Goal: Find specific page/section: Find specific page/section

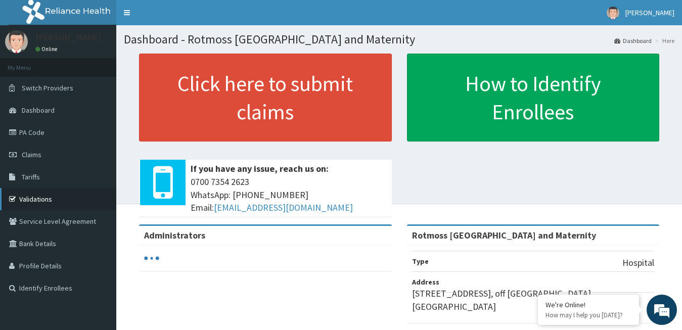
click at [37, 201] on link "Validations" at bounding box center [58, 199] width 116 height 22
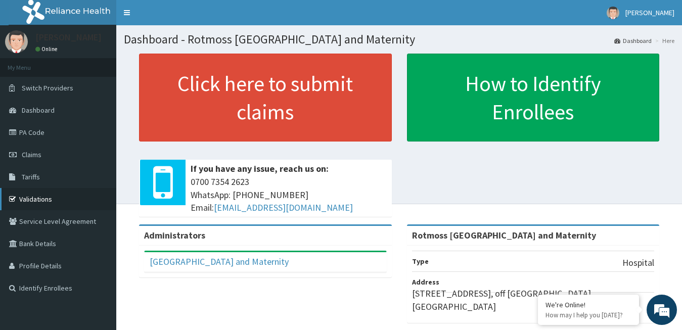
click at [62, 197] on link "Validations" at bounding box center [58, 199] width 116 height 22
click at [631, 178] on div "Click here to submit claims If you have any issue, reach us on: 0700 7354 2623 …" at bounding box center [399, 139] width 550 height 171
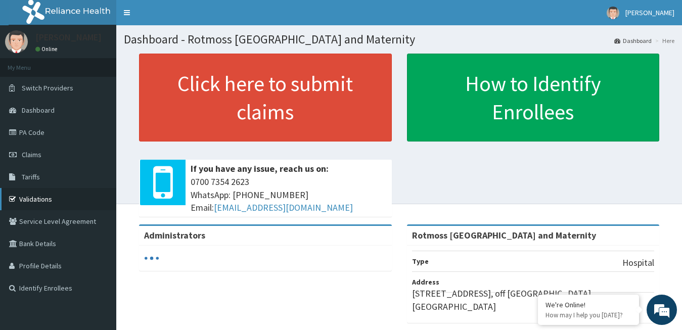
click at [69, 203] on link "Validations" at bounding box center [58, 199] width 116 height 22
